Goal: Information Seeking & Learning: Learn about a topic

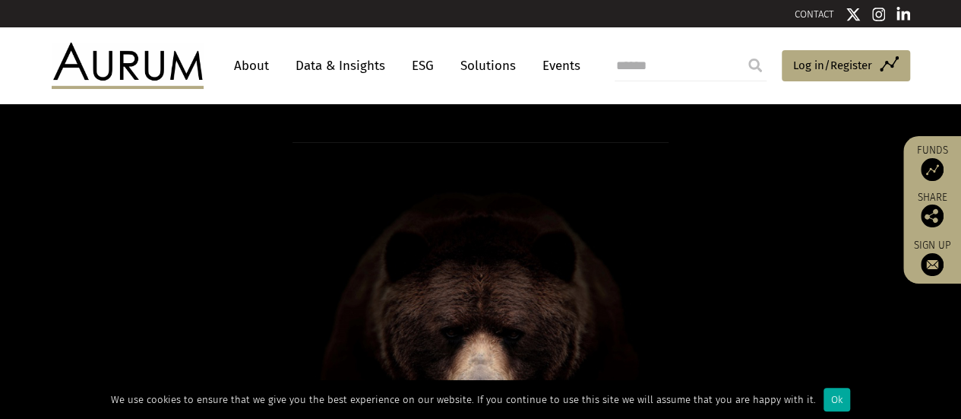
click at [305, 74] on link "Data & Insights" at bounding box center [340, 66] width 105 height 28
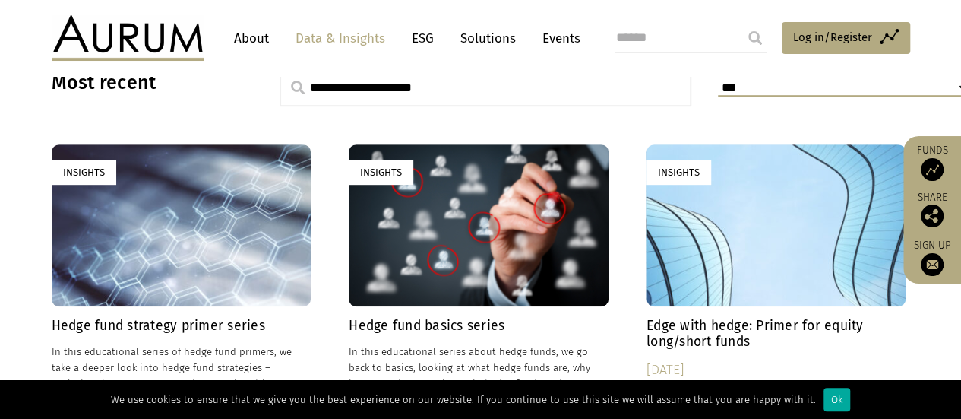
scroll to position [418, 0]
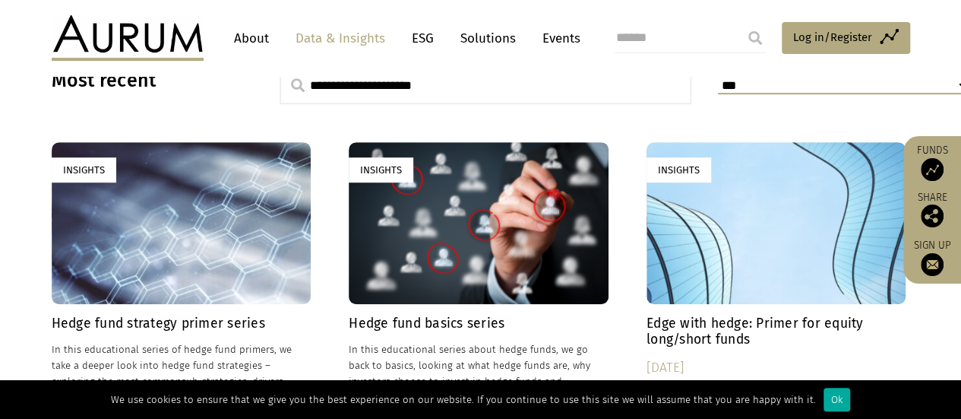
click at [433, 249] on div "Insights" at bounding box center [479, 223] width 260 height 162
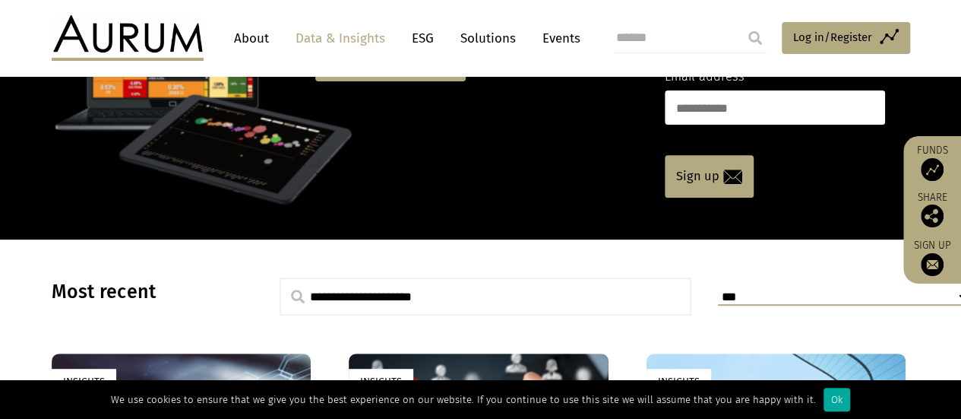
scroll to position [0, 0]
